Goal: Information Seeking & Learning: Learn about a topic

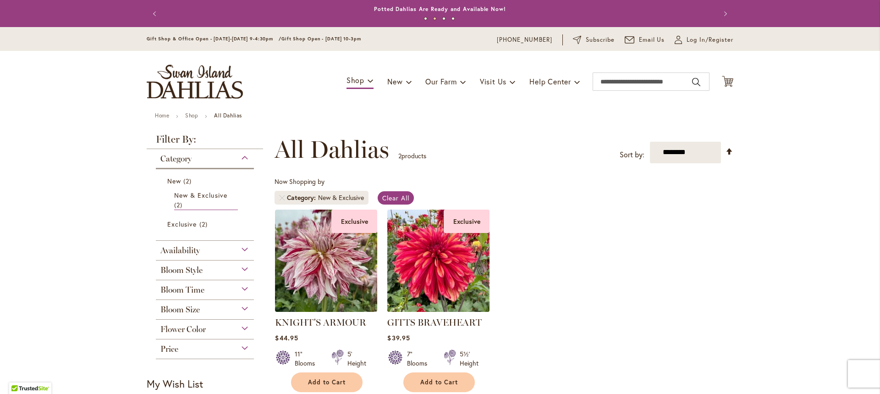
click at [450, 275] on img at bounding box center [438, 260] width 107 height 107
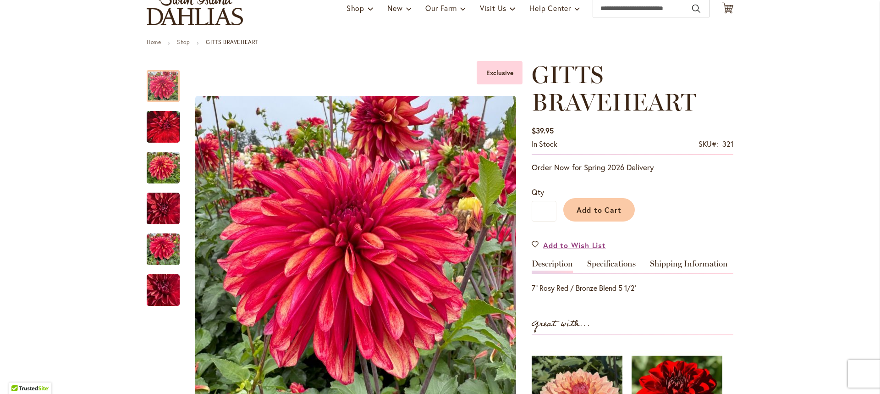
scroll to position [84, 0]
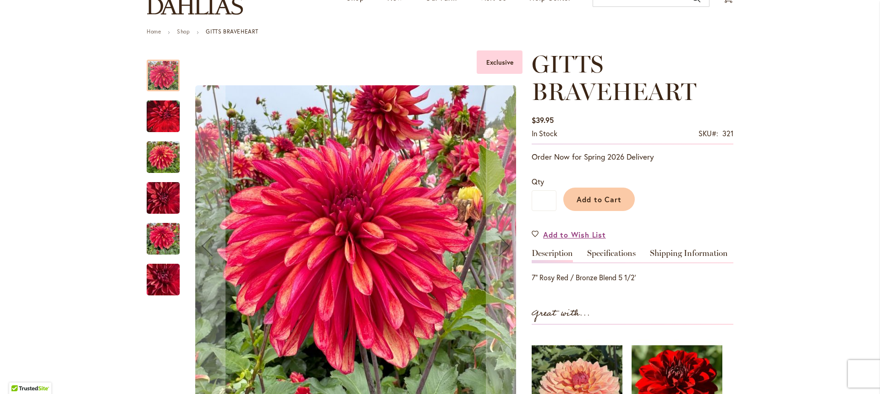
click at [163, 121] on img "GITTS BRAVEHEART" at bounding box center [163, 115] width 33 height 41
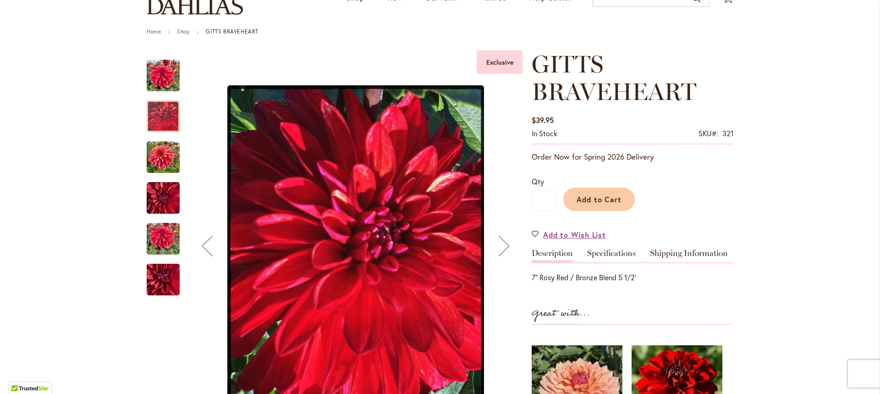
click at [163, 160] on img "GITTS BRAVEHEART" at bounding box center [163, 157] width 33 height 44
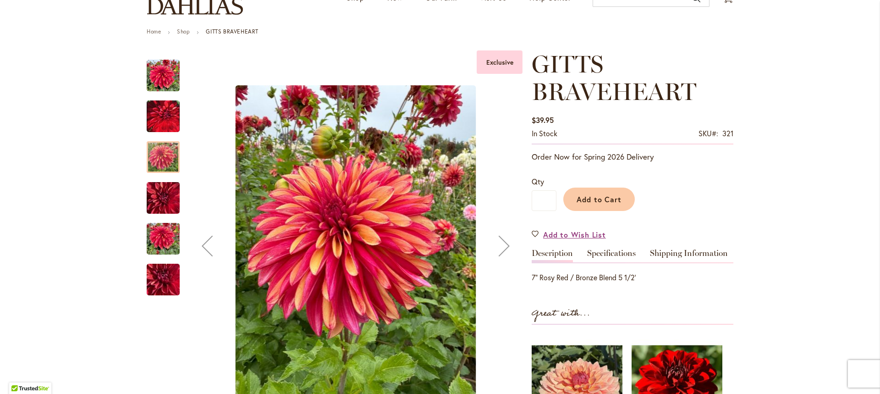
click at [163, 193] on img "GITTS BRAVEHEART" at bounding box center [163, 198] width 33 height 44
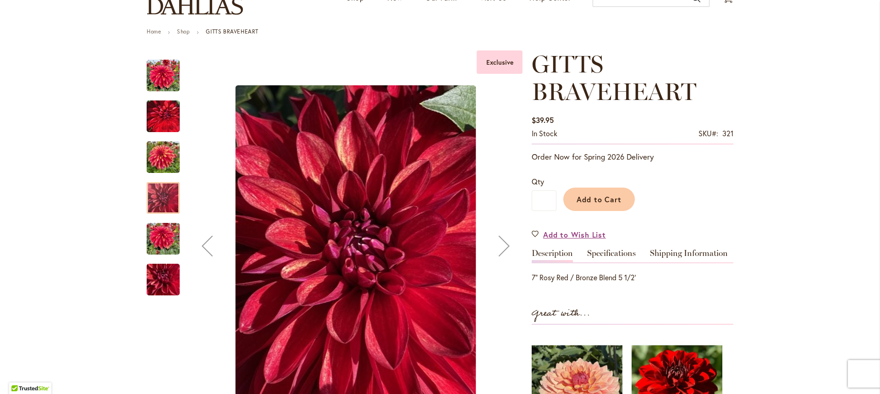
click at [159, 247] on img "GITTS BRAVEHEART" at bounding box center [163, 239] width 33 height 44
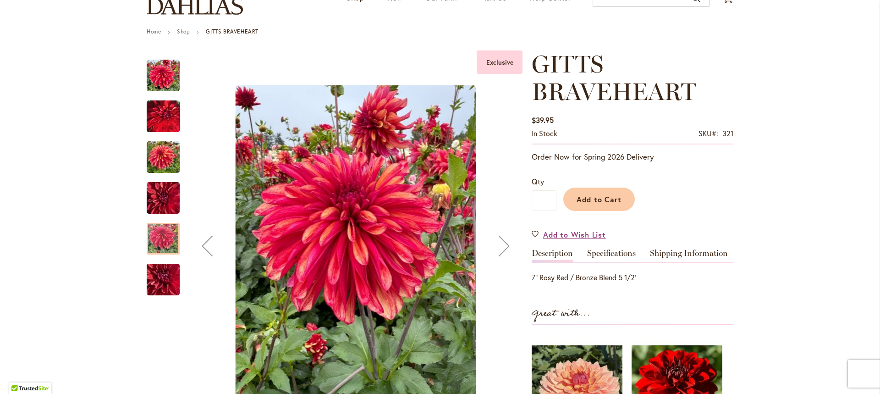
click at [151, 277] on img "GITTS BRAVEHEART" at bounding box center [163, 279] width 66 height 49
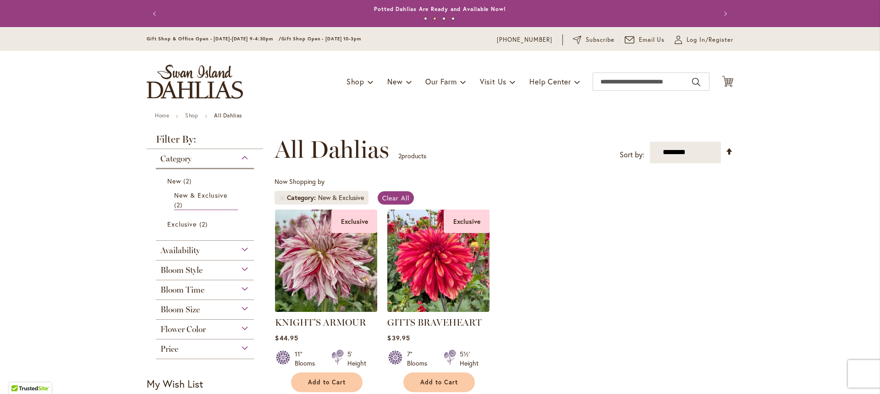
click at [334, 267] on img at bounding box center [326, 260] width 107 height 107
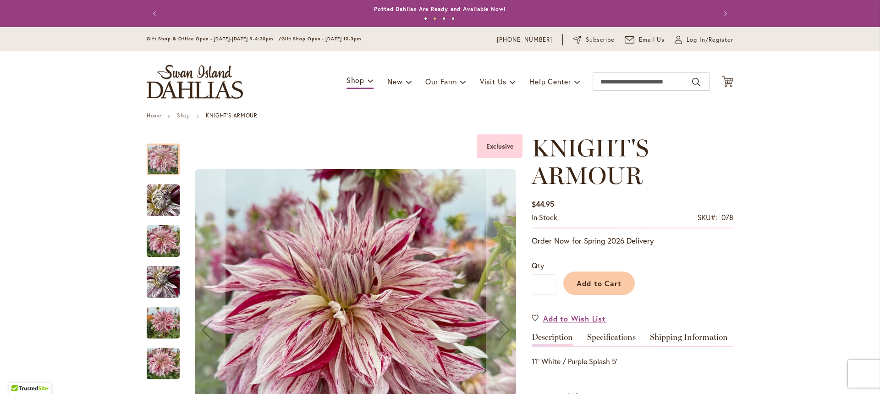
click at [160, 207] on img "KNIGHT'S ARMOUR" at bounding box center [163, 200] width 66 height 49
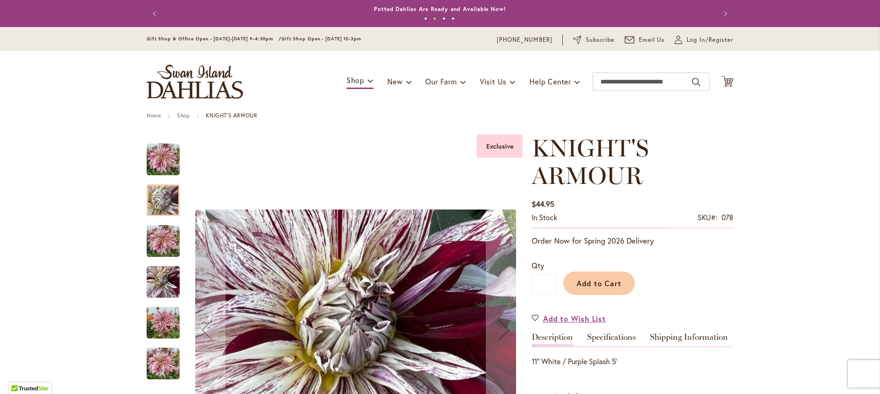
click at [155, 241] on img "KNIGHT'S ARMOUR" at bounding box center [163, 241] width 33 height 44
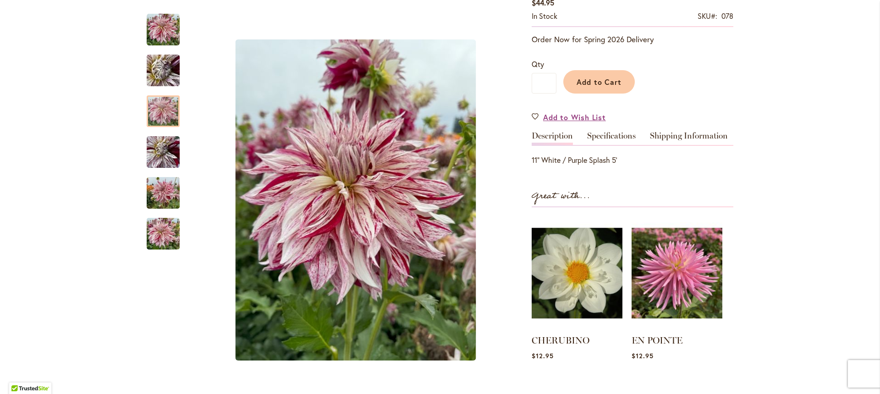
scroll to position [202, 0]
click at [160, 158] on img "KNIGHT'S ARMOUR" at bounding box center [163, 152] width 33 height 44
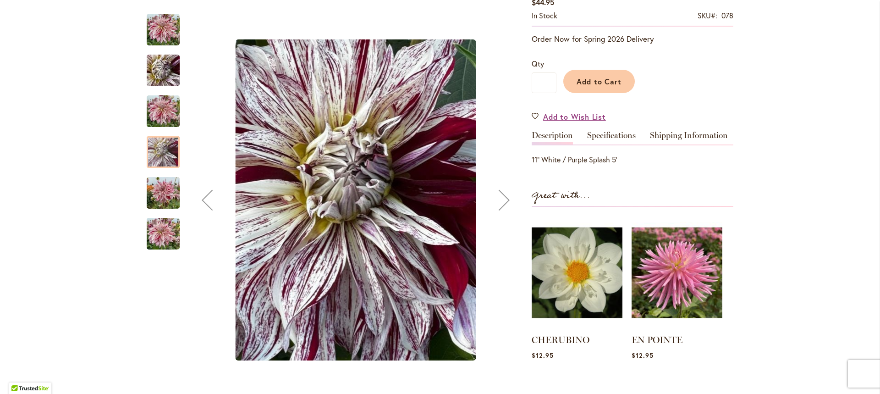
click at [156, 191] on img "KNIGHT'S ARMOUR" at bounding box center [163, 193] width 33 height 44
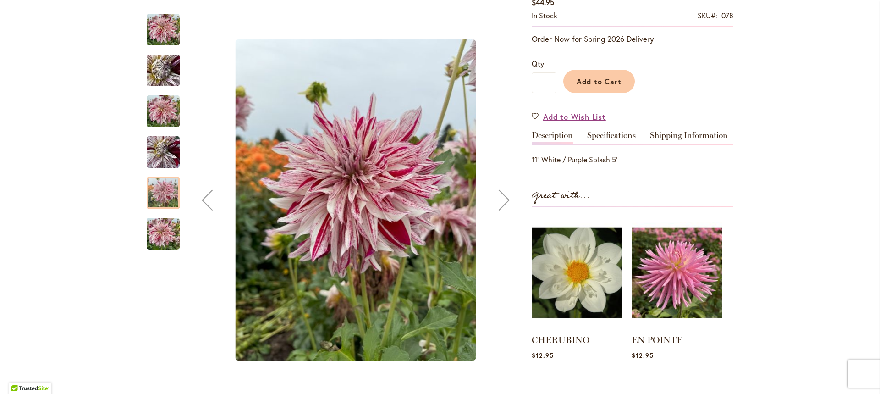
drag, startPoint x: 154, startPoint y: 229, endPoint x: 155, endPoint y: 234, distance: 4.9
click at [155, 234] on img "KNIGHT'S ARMOUR" at bounding box center [163, 234] width 33 height 44
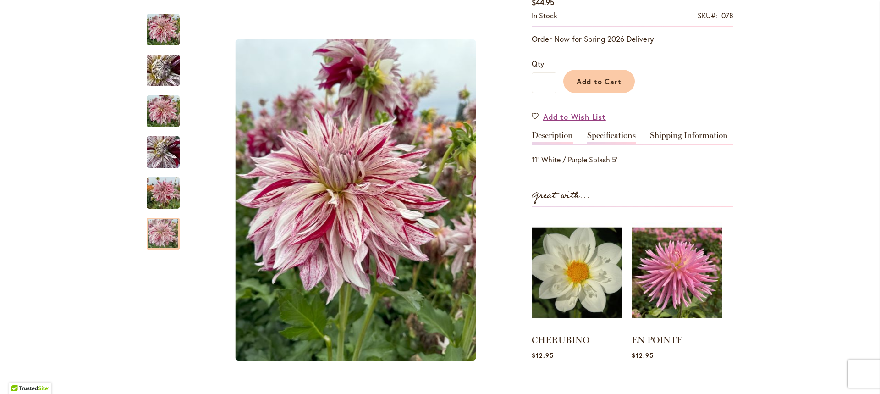
click at [608, 135] on link "Specifications" at bounding box center [611, 137] width 49 height 13
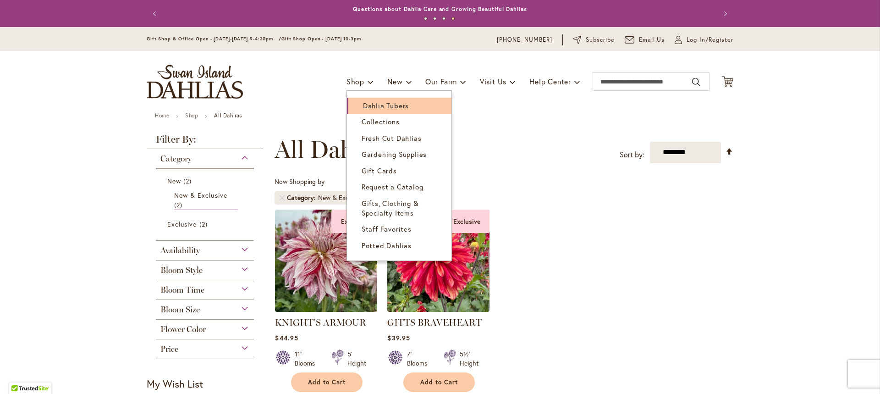
click at [370, 107] on span "Dahlia Tubers" at bounding box center [386, 105] width 46 height 9
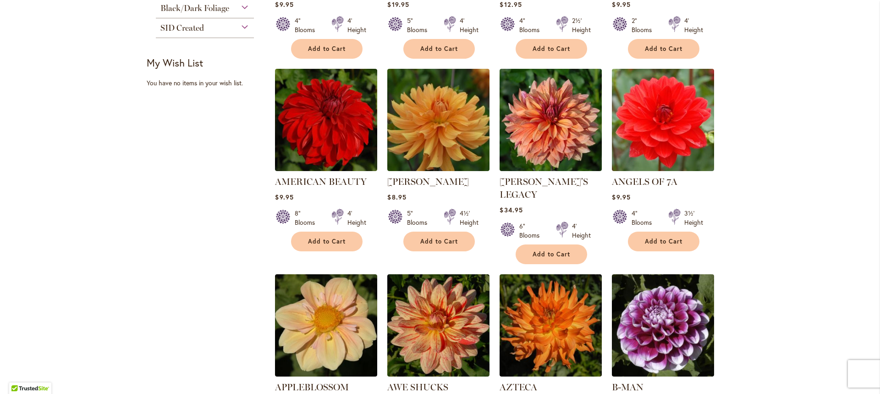
scroll to position [568, 0]
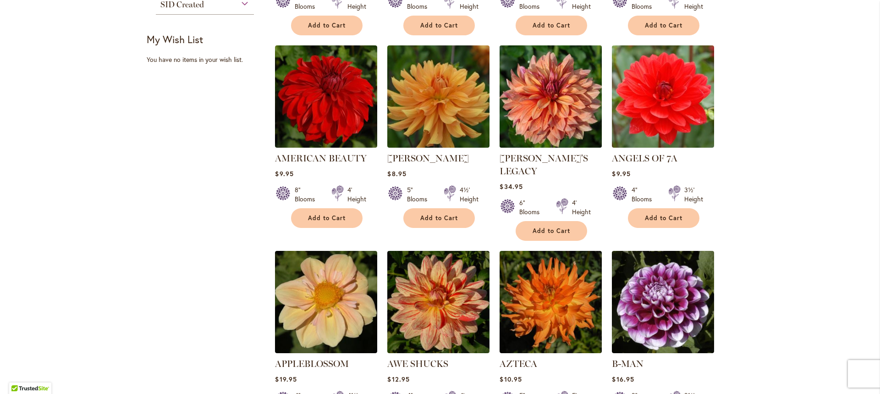
click at [546, 114] on img at bounding box center [550, 96] width 107 height 107
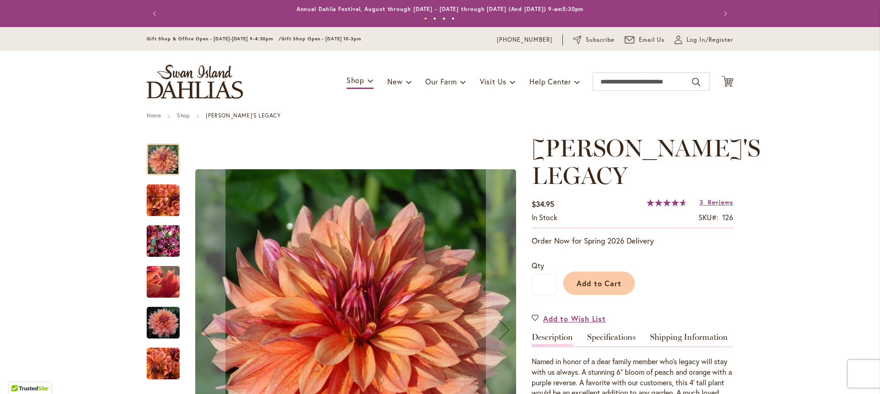
click at [159, 193] on img "Andy's Legacy" at bounding box center [163, 200] width 33 height 33
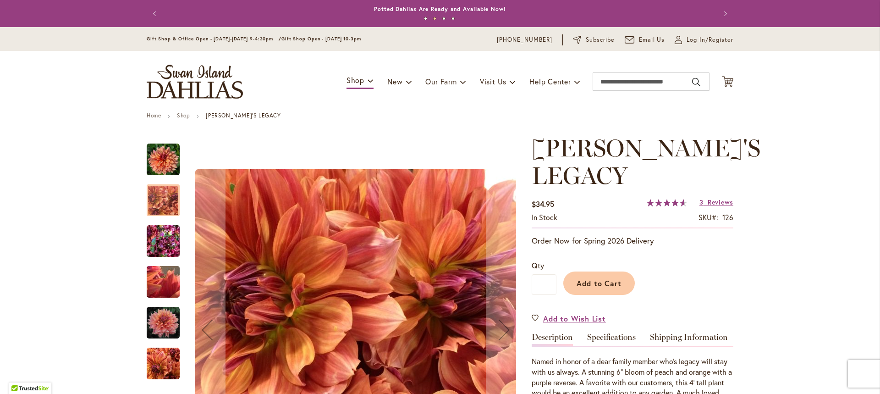
click at [159, 240] on img "Andy's Legacy" at bounding box center [163, 241] width 33 height 44
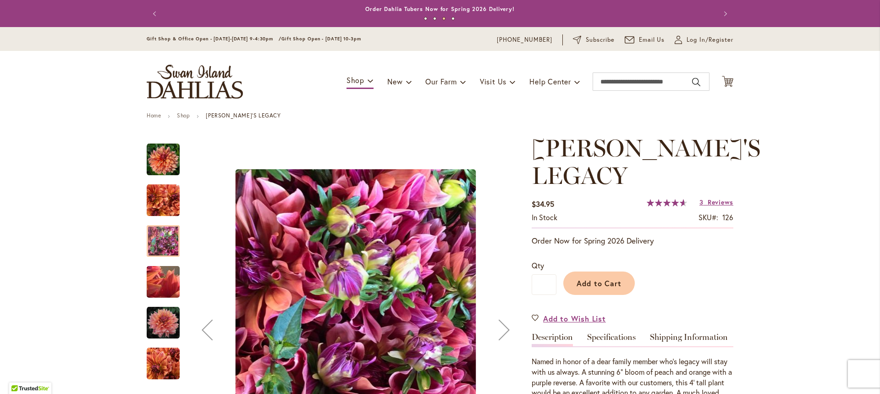
click at [158, 287] on img "Andy's Legacy" at bounding box center [163, 281] width 66 height 49
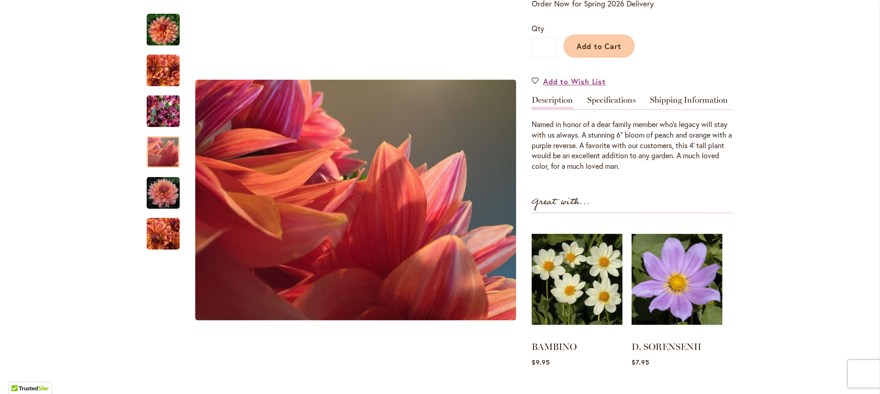
scroll to position [238, 0]
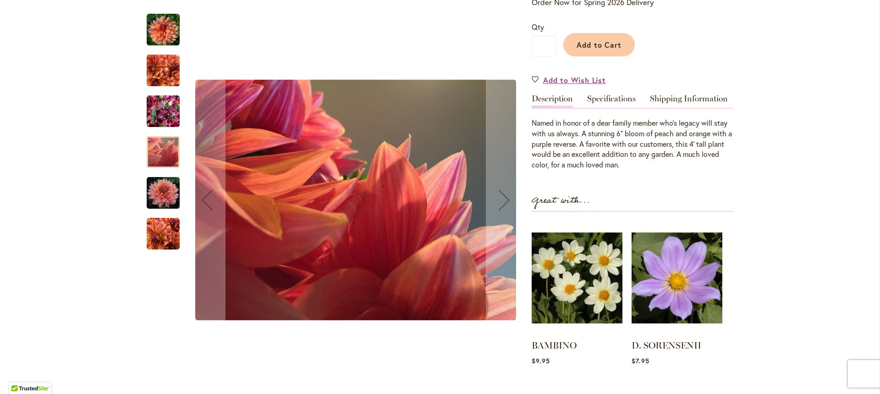
click at [166, 192] on img "Andy's Legacy" at bounding box center [163, 192] width 33 height 33
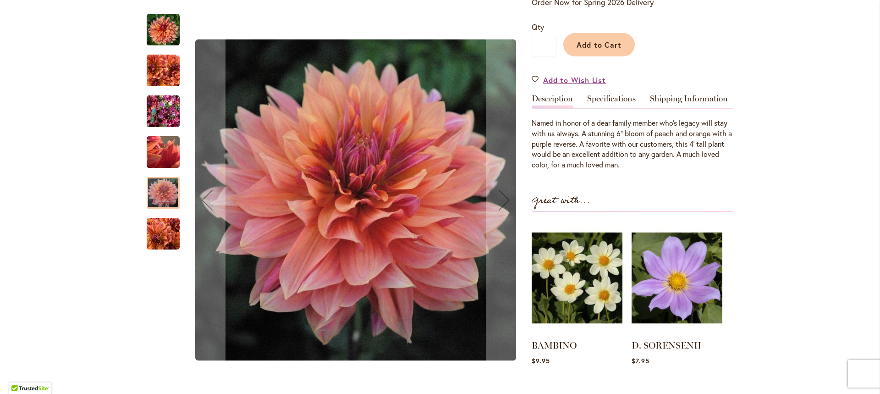
click at [161, 232] on img "Andy's Legacy" at bounding box center [163, 233] width 33 height 33
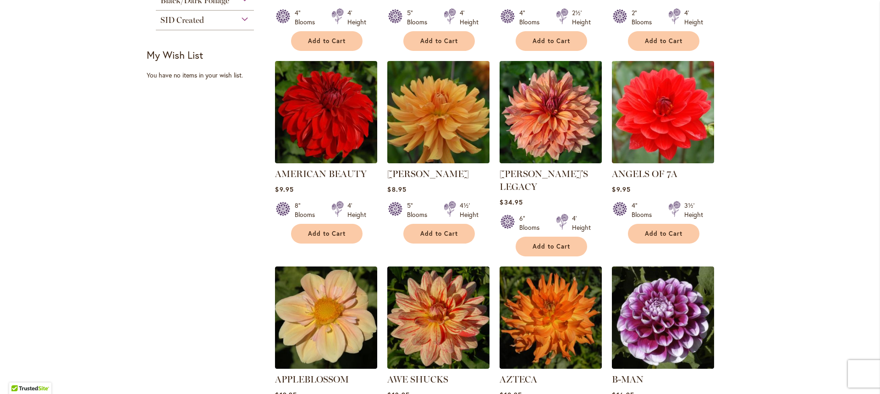
scroll to position [587, 0]
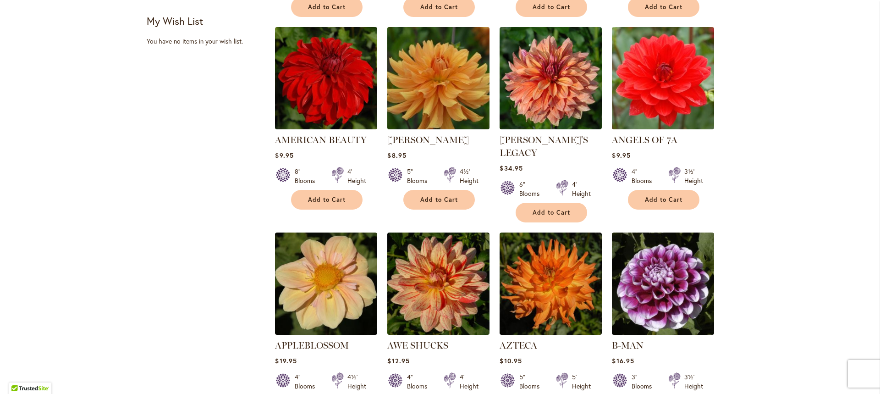
click at [444, 79] on img at bounding box center [438, 78] width 107 height 107
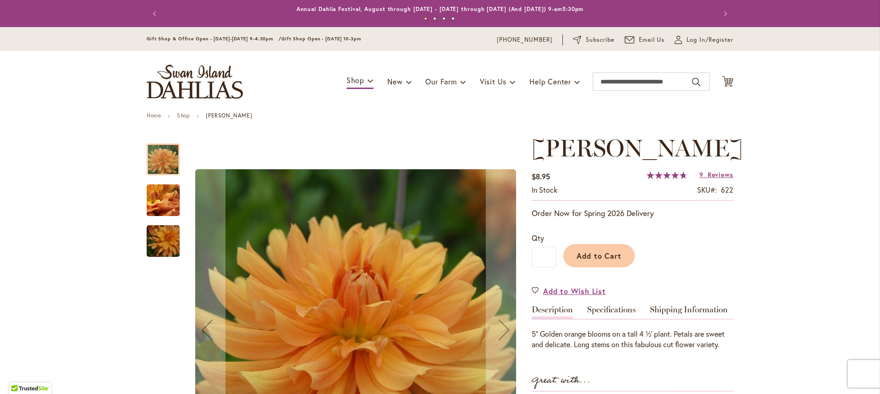
click at [164, 241] on img "ANDREW CHARLES" at bounding box center [163, 241] width 66 height 44
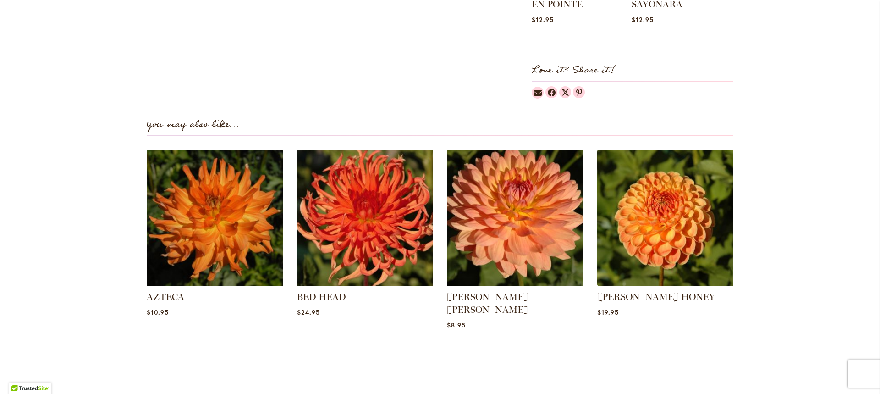
scroll to position [527, 0]
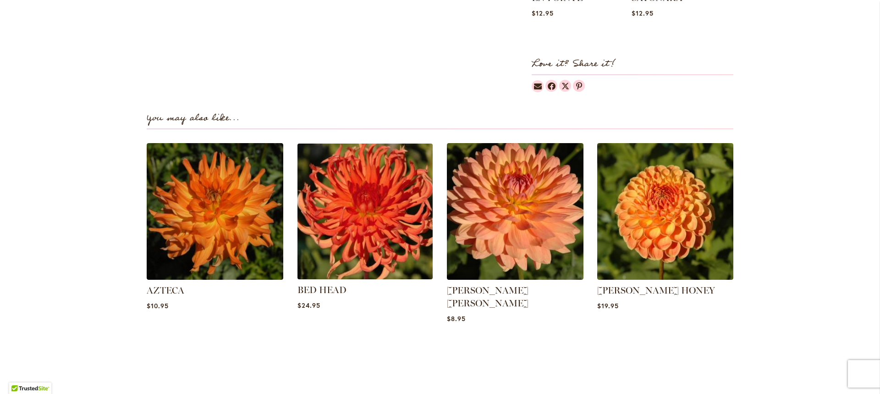
click at [360, 252] on img at bounding box center [365, 211] width 142 height 142
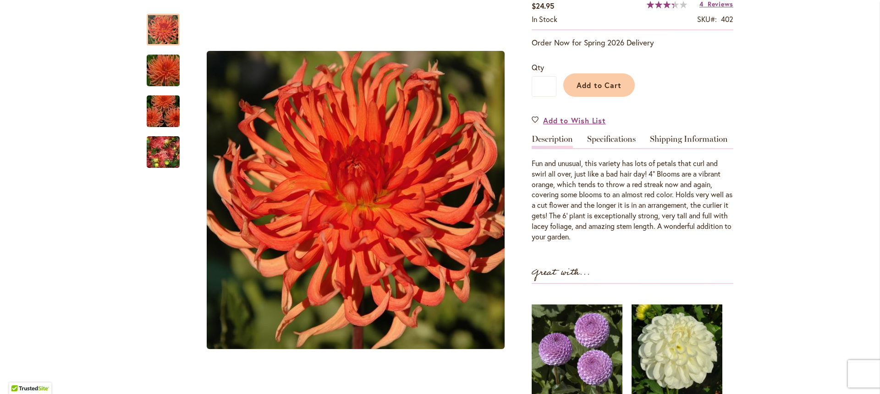
scroll to position [202, 0]
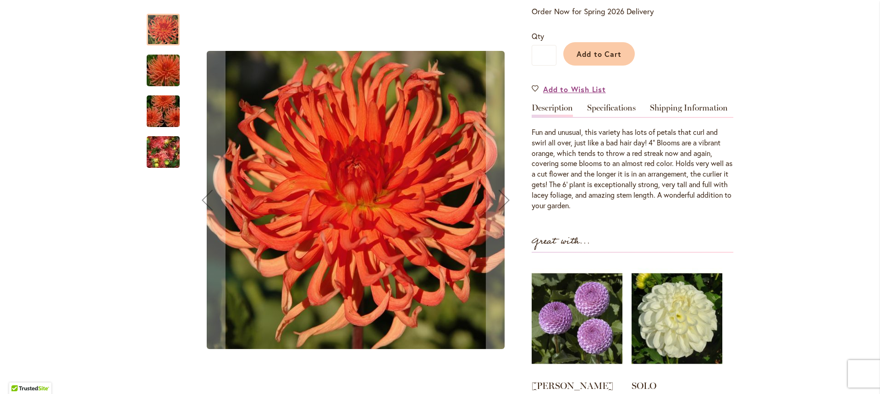
click at [154, 73] on img "BED HEAD" at bounding box center [163, 71] width 66 height 44
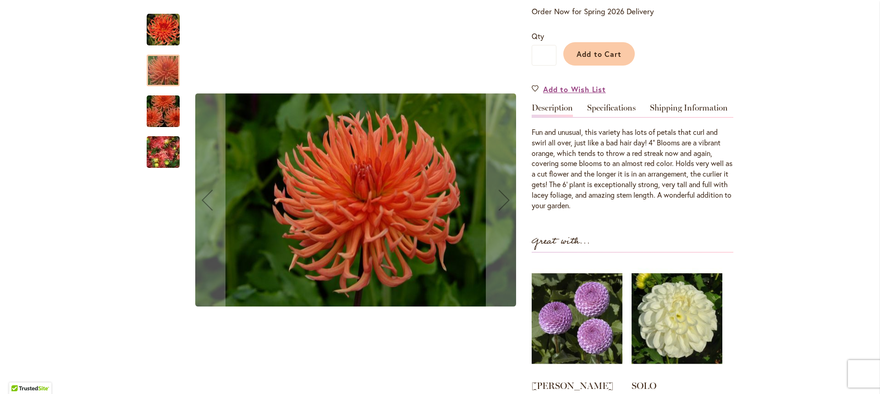
click at [156, 115] on img "BED HEAD" at bounding box center [163, 111] width 66 height 44
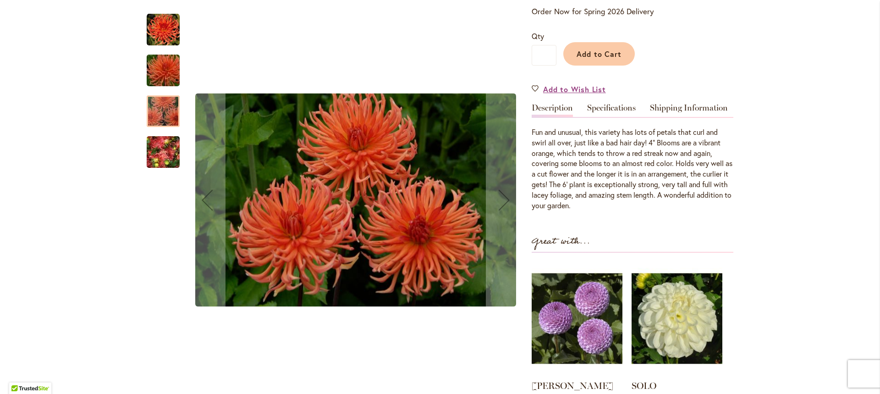
click at [153, 155] on img "BED HEAD" at bounding box center [163, 151] width 66 height 49
